Goal: Transaction & Acquisition: Purchase product/service

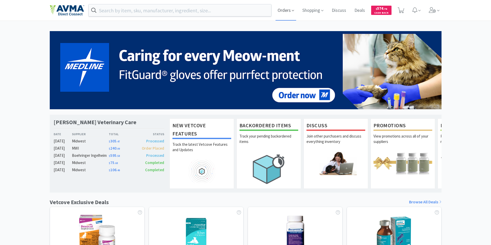
click at [281, 11] on span "Orders" at bounding box center [285, 10] width 21 height 21
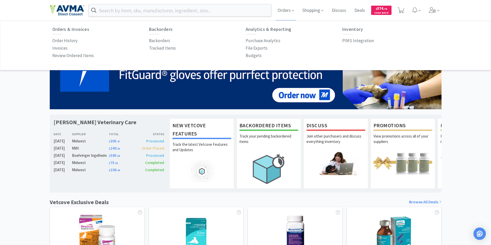
drag, startPoint x: 63, startPoint y: 39, endPoint x: 87, endPoint y: 52, distance: 27.2
click at [64, 39] on p "Order History" at bounding box center [64, 40] width 25 height 7
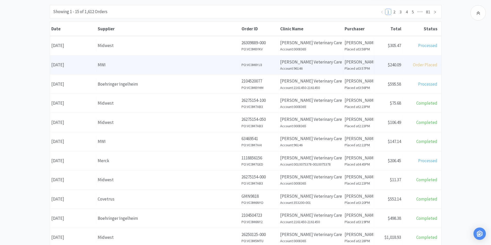
scroll to position [52, 0]
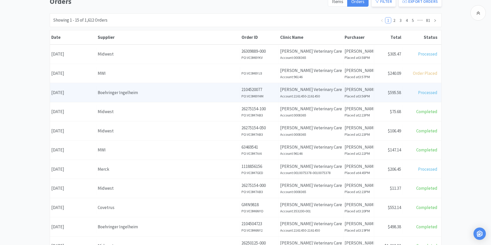
click at [65, 92] on div "Date [DATE]" at bounding box center [73, 92] width 46 height 13
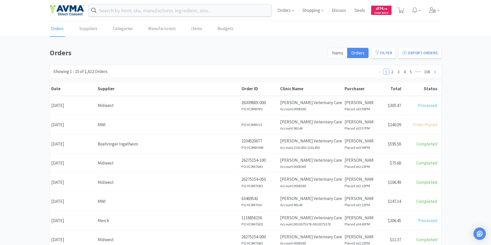
scroll to position [52, 0]
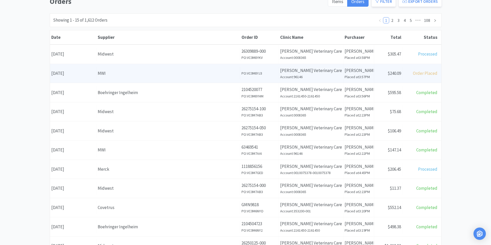
click at [73, 74] on div "Date [DATE]" at bounding box center [73, 73] width 46 height 13
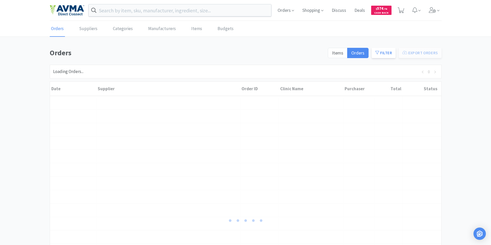
scroll to position [52, 0]
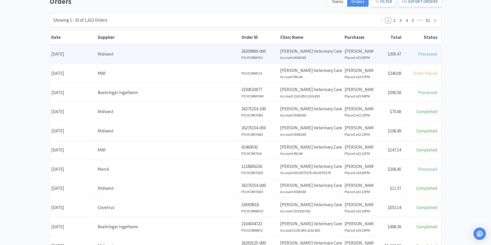
click at [75, 53] on div "Date September 8th, 2025" at bounding box center [73, 54] width 46 height 13
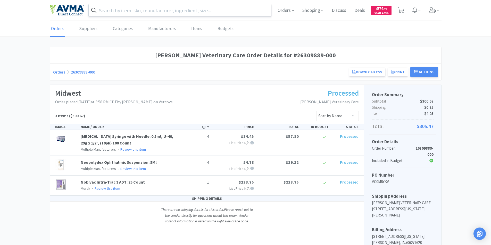
click at [133, 13] on input "text" at bounding box center [180, 10] width 183 height 12
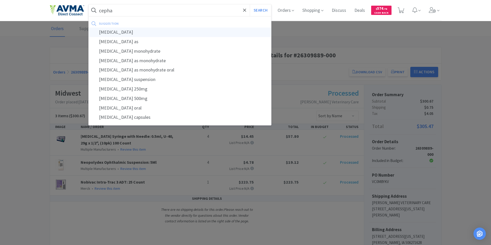
click at [109, 32] on div "[MEDICAL_DATA]" at bounding box center [180, 33] width 183 height 10
type input "[MEDICAL_DATA]"
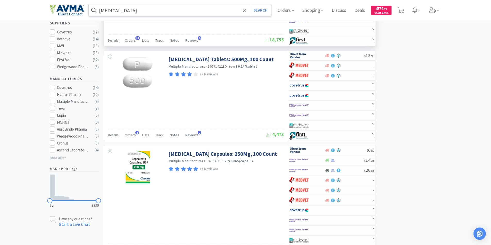
scroll to position [206, 0]
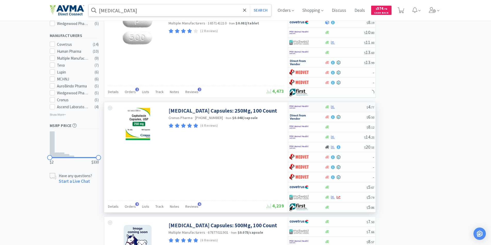
click at [294, 106] on img at bounding box center [298, 107] width 19 height 8
select select "1"
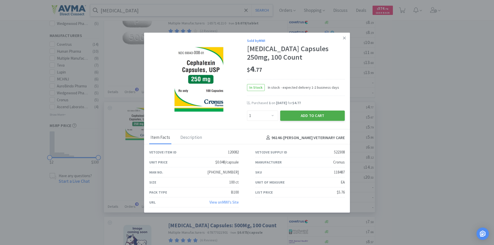
click at [296, 114] on button "Add to Cart" at bounding box center [312, 116] width 65 height 10
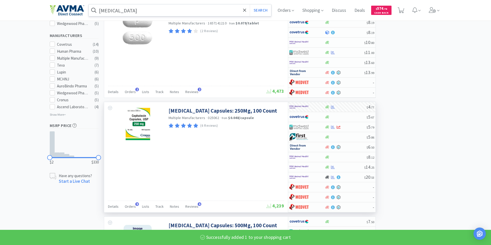
select select "1"
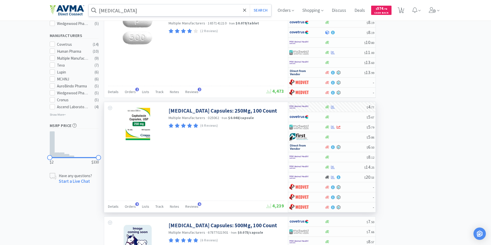
click at [131, 9] on input "[MEDICAL_DATA]" at bounding box center [180, 10] width 183 height 12
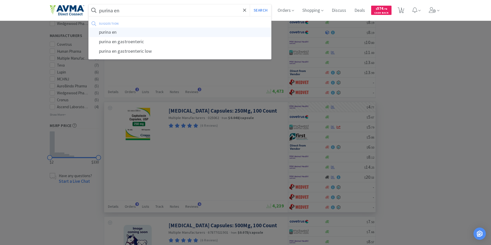
type input "purina en"
click at [111, 32] on div "purina en" at bounding box center [180, 33] width 183 height 10
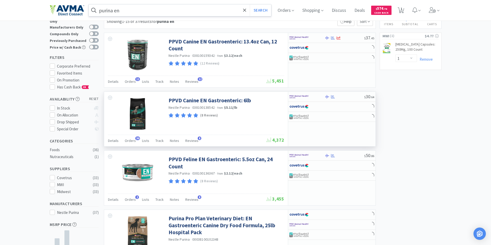
scroll to position [26, 0]
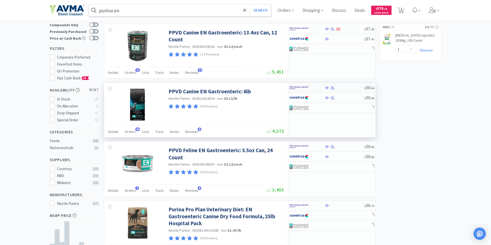
click at [295, 87] on img at bounding box center [298, 88] width 19 height 8
select select "1"
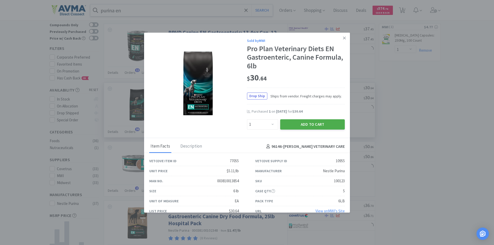
click at [301, 124] on button "Add to Cart" at bounding box center [312, 124] width 65 height 10
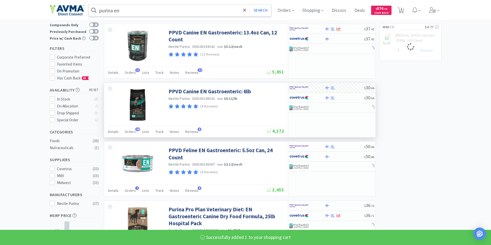
select select "1"
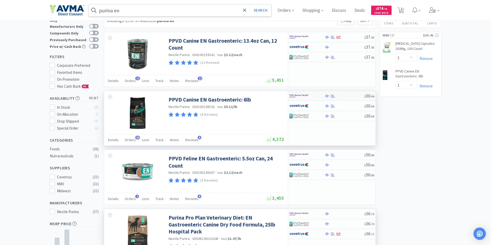
scroll to position [0, 0]
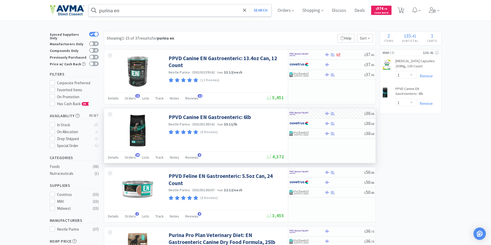
click at [146, 11] on input "purina en" at bounding box center [180, 10] width 183 height 12
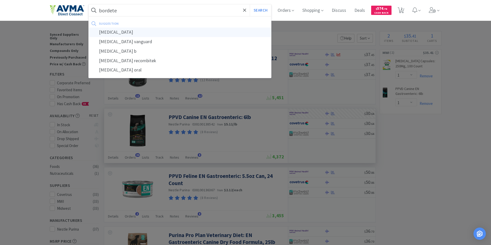
click at [106, 31] on div "[MEDICAL_DATA]" at bounding box center [180, 33] width 183 height 10
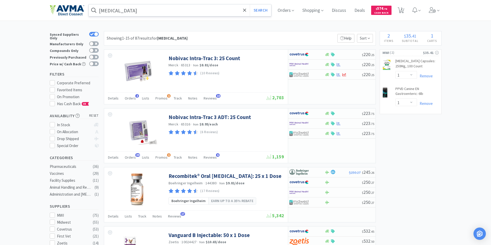
click at [135, 10] on input "[MEDICAL_DATA]" at bounding box center [180, 10] width 183 height 12
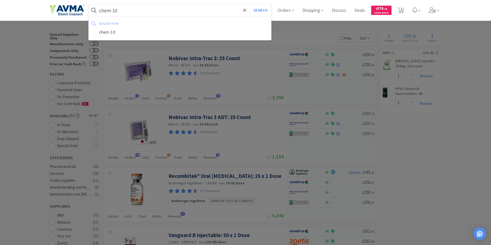
type input "chem 10"
click at [250, 4] on button "Search" at bounding box center [260, 10] width 21 height 12
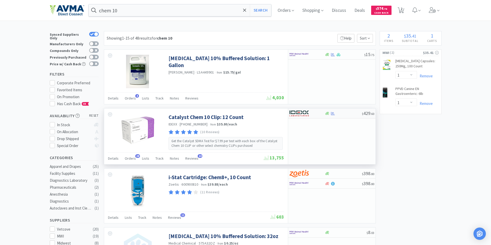
click at [298, 113] on img at bounding box center [298, 114] width 19 height 8
select select "1"
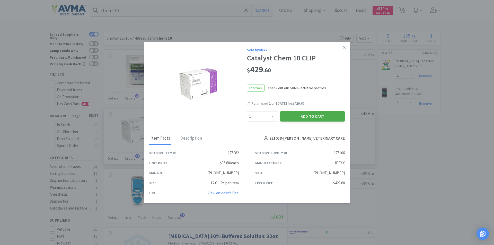
click at [305, 117] on button "Add to Cart" at bounding box center [312, 116] width 65 height 10
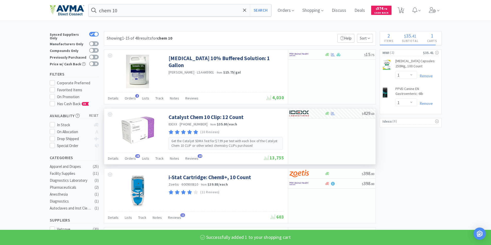
select select "1"
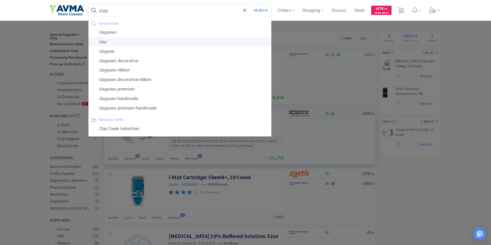
type input "clay"
click at [108, 42] on div "clay" at bounding box center [180, 42] width 183 height 10
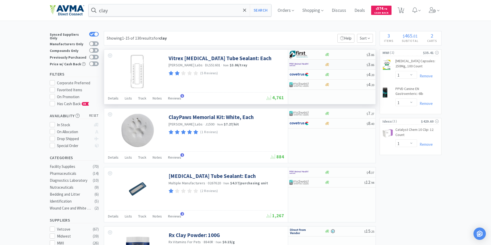
click at [294, 64] on img at bounding box center [298, 65] width 19 height 8
select select "2"
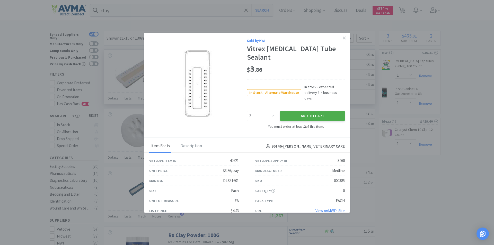
click at [307, 111] on button "Add to Cart" at bounding box center [312, 116] width 65 height 10
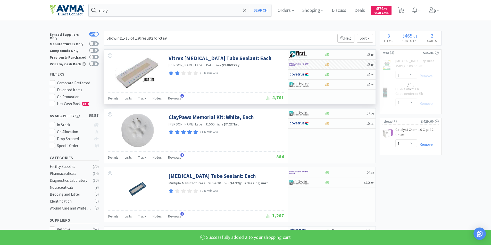
select select "2"
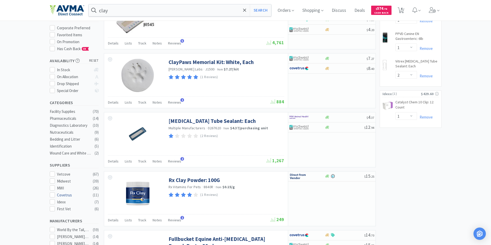
scroll to position [26, 0]
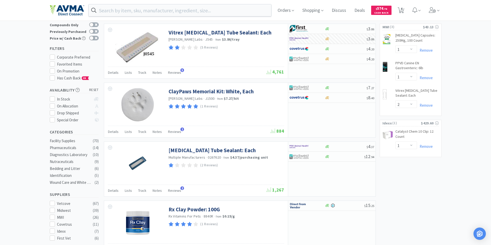
drag, startPoint x: 26, startPoint y: 164, endPoint x: 24, endPoint y: 160, distance: 4.1
click at [25, 163] on div at bounding box center [245, 122] width 491 height 245
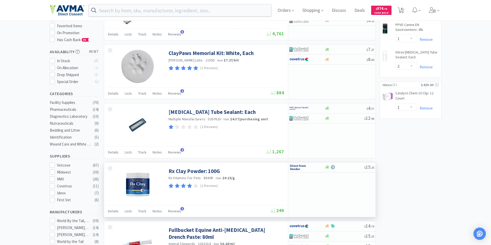
scroll to position [0, 0]
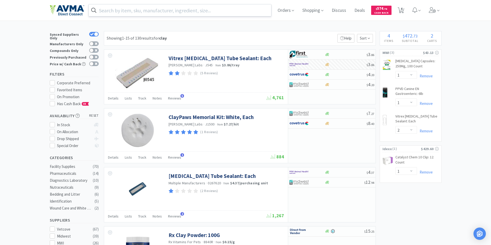
click at [167, 12] on input "text" at bounding box center [180, 10] width 183 height 12
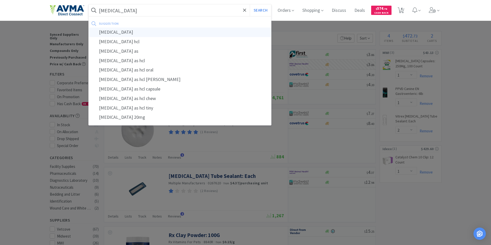
click at [111, 32] on div "[MEDICAL_DATA]" at bounding box center [180, 33] width 183 height 10
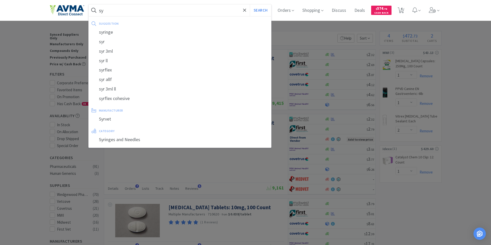
type input "s"
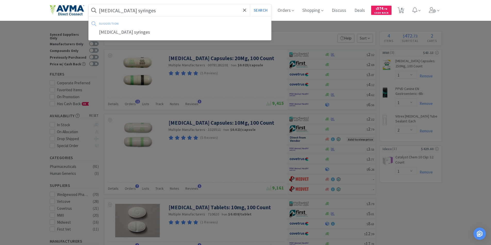
type input "[MEDICAL_DATA] syringes"
click at [250, 4] on button "Search" at bounding box center [260, 10] width 21 height 12
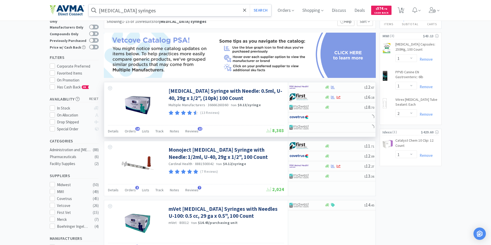
scroll to position [26, 0]
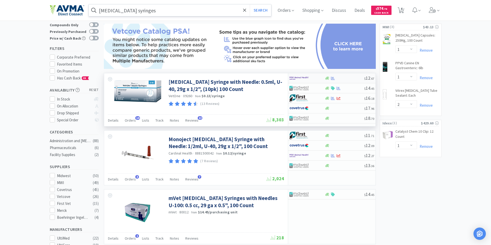
click at [293, 77] on img at bounding box center [298, 78] width 19 height 8
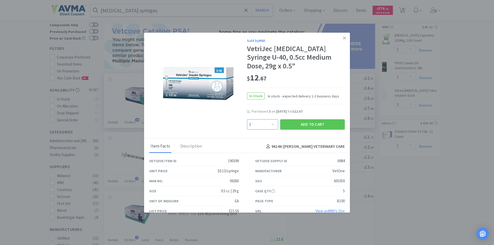
click at [271, 119] on select "Enter Quantity 1 2 3 4 5 6 7 8 9 10 11 12 13 14 15 16 17 18 19 20 Enter Quantity" at bounding box center [262, 124] width 31 height 10
select select "3"
click at [247, 119] on select "Enter Quantity 1 2 3 4 5 6 7 8 9 10 11 12 13 14 15 16 17 18 19 20 Enter Quantity" at bounding box center [262, 124] width 31 height 10
click at [303, 119] on button "Add to Cart" at bounding box center [312, 124] width 65 height 10
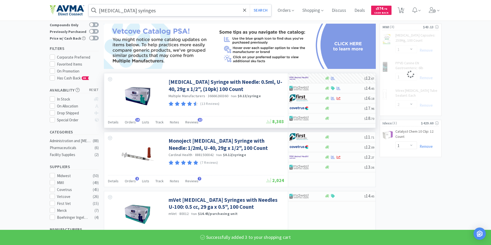
select select "3"
select select "1"
select select "2"
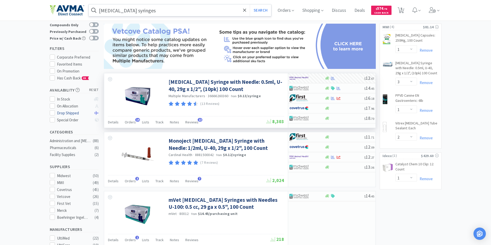
scroll to position [0, 0]
